Goal: Information Seeking & Learning: Learn about a topic

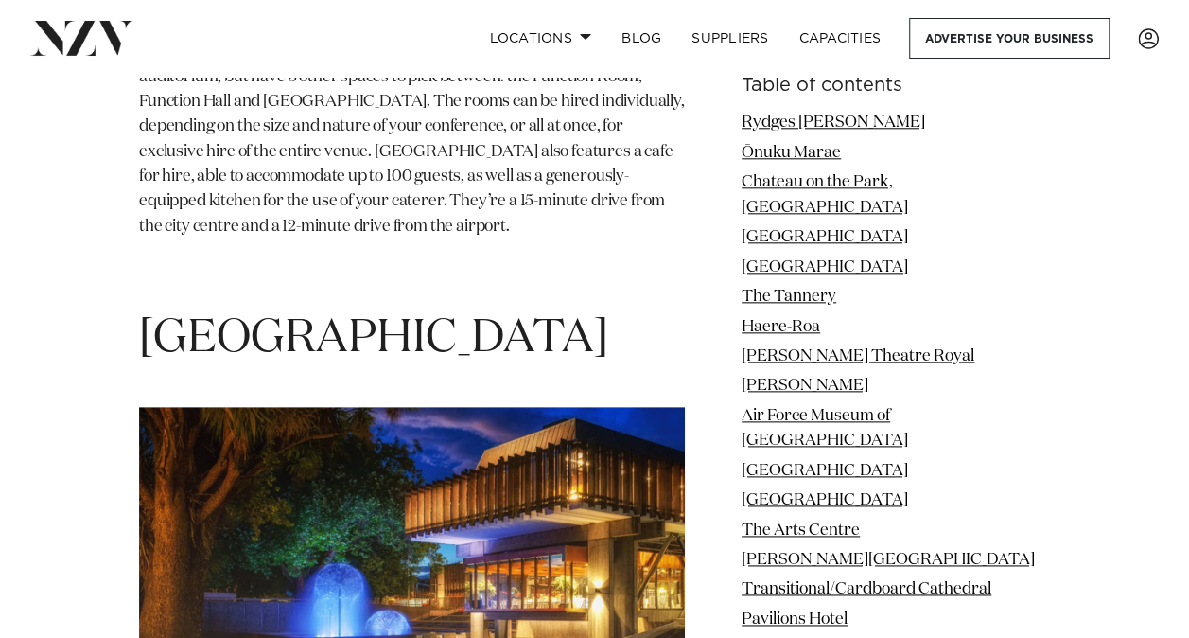
scroll to position [11655, 0]
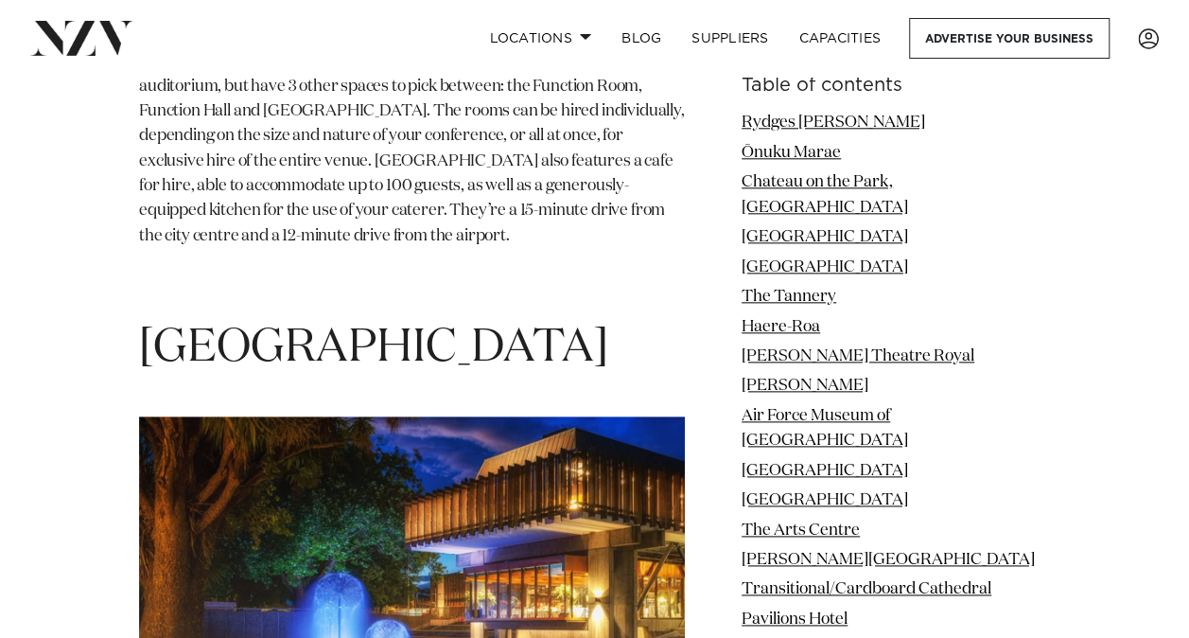
drag, startPoint x: 622, startPoint y: 93, endPoint x: 129, endPoint y: 95, distance: 492.9
copy h1 "[GEOGRAPHIC_DATA]"
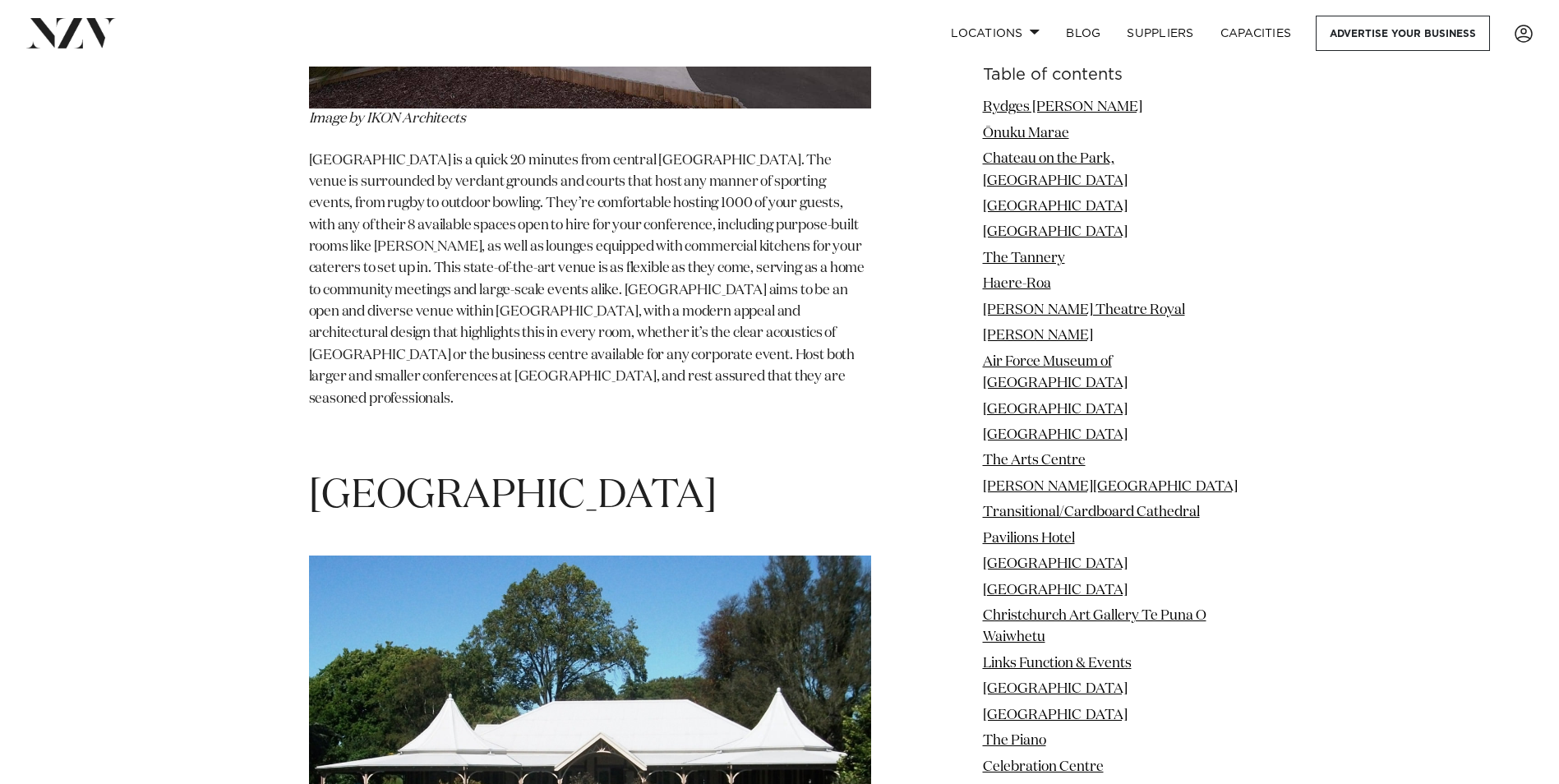
scroll to position [18163, 0]
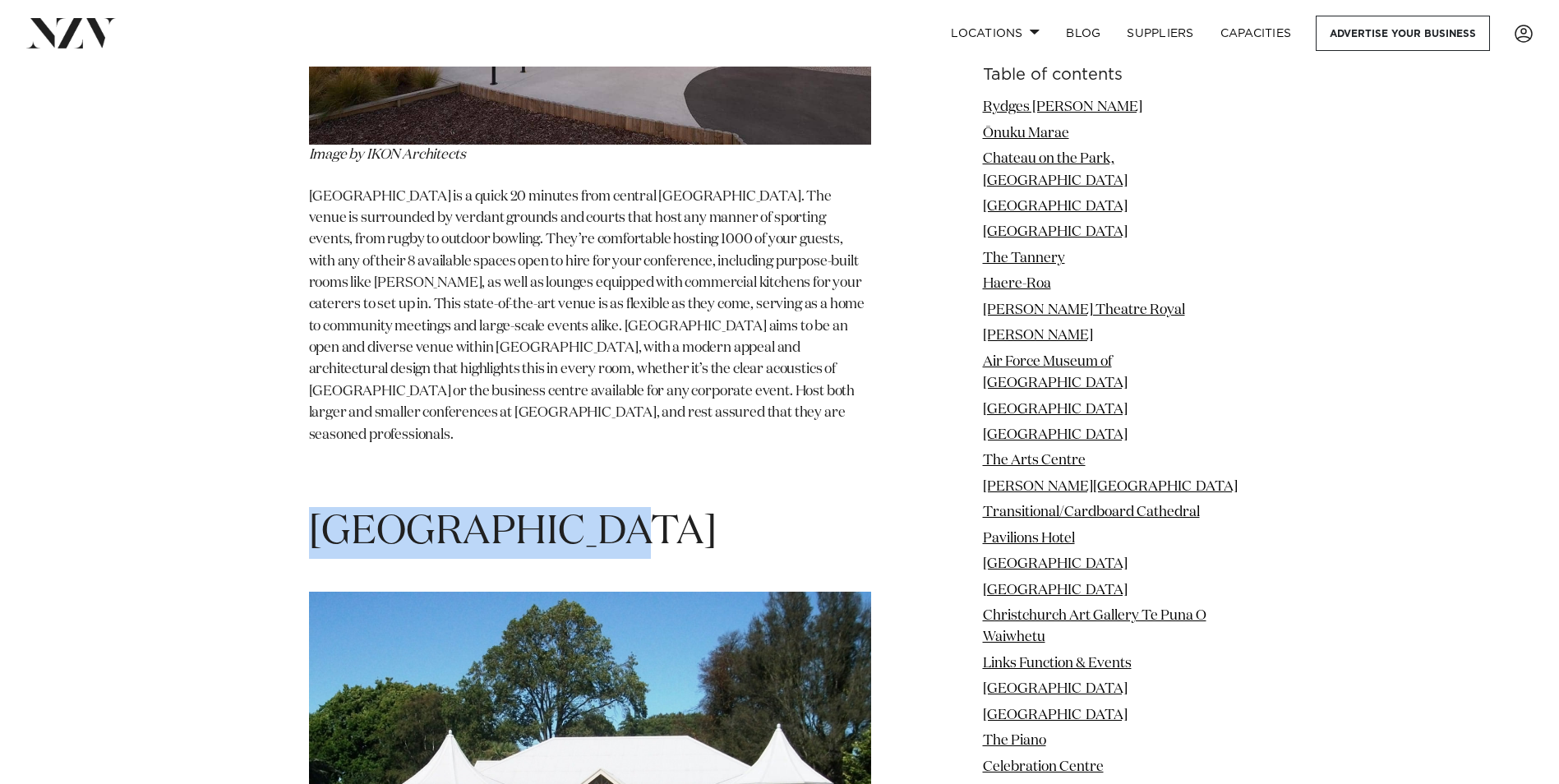
drag, startPoint x: 586, startPoint y: 168, endPoint x: 315, endPoint y: 142, distance: 272.2
click at [315, 507] on h1 "[GEOGRAPHIC_DATA]" at bounding box center [590, 533] width 562 height 52
copy span "[GEOGRAPHIC_DATA]"
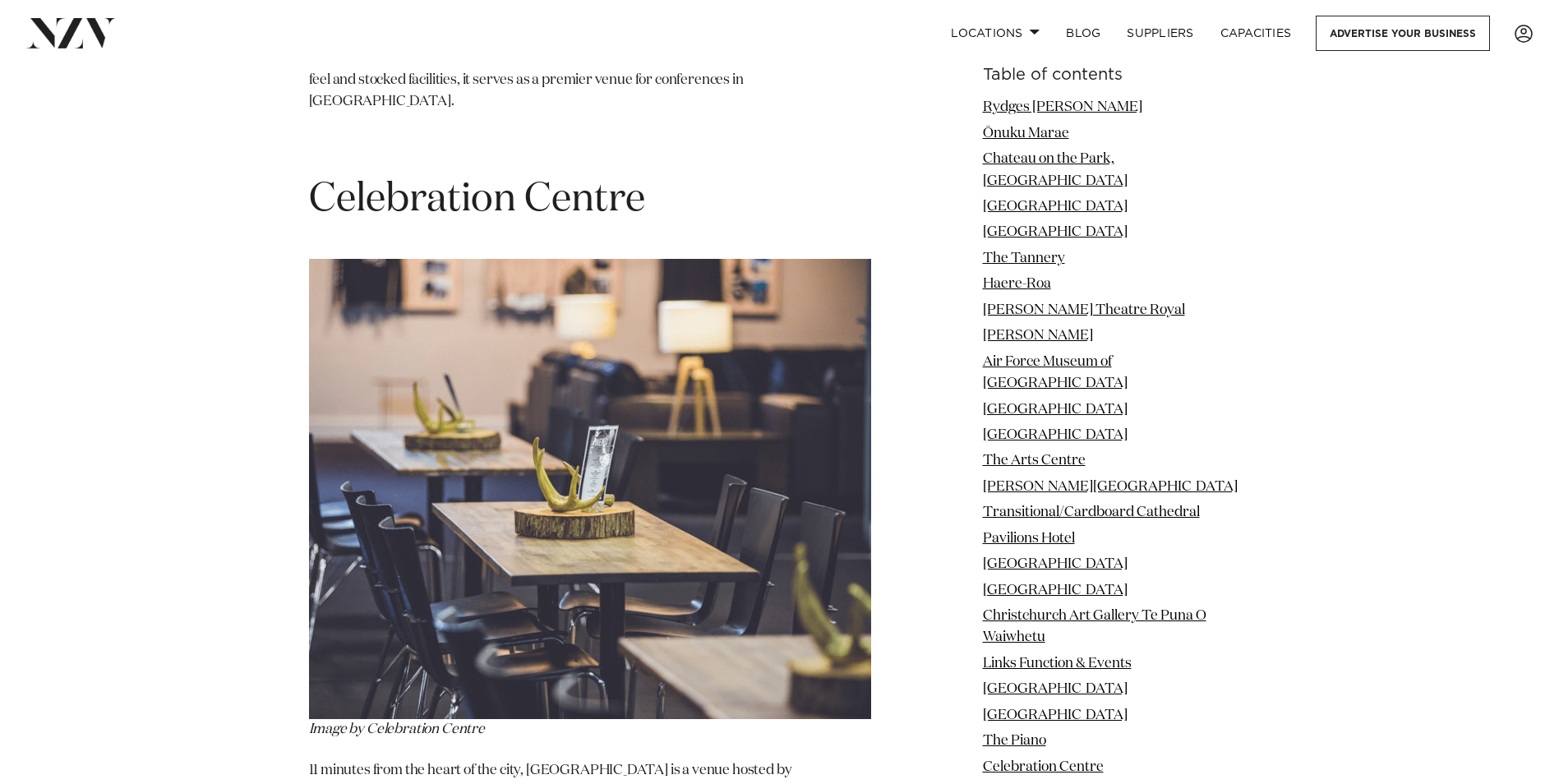
scroll to position [20135, 0]
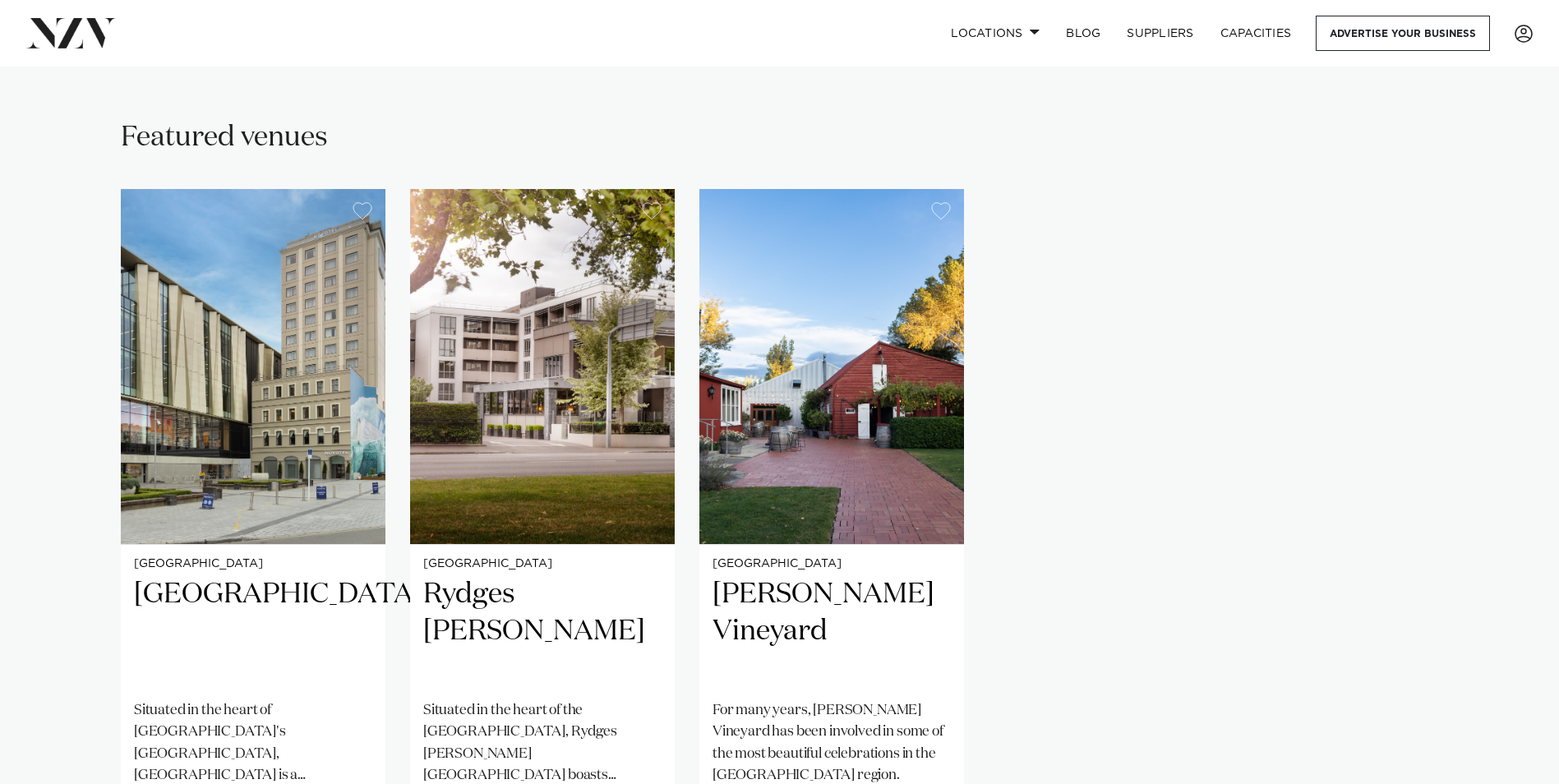
scroll to position [1018, 0]
